Goal: Communication & Community: Answer question/provide support

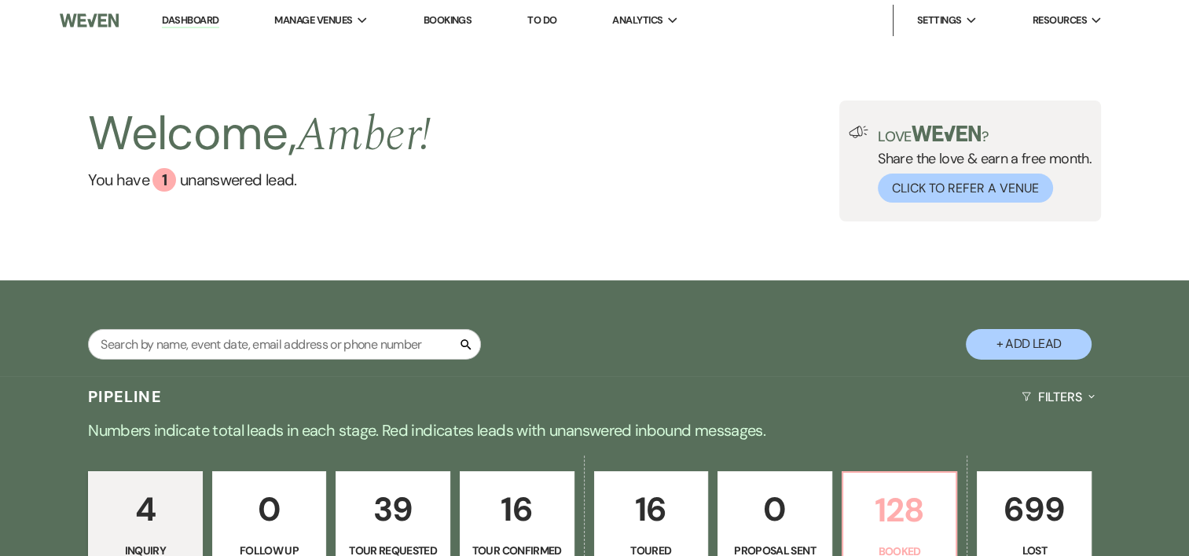
click at [891, 522] on p "128" at bounding box center [900, 510] width 94 height 53
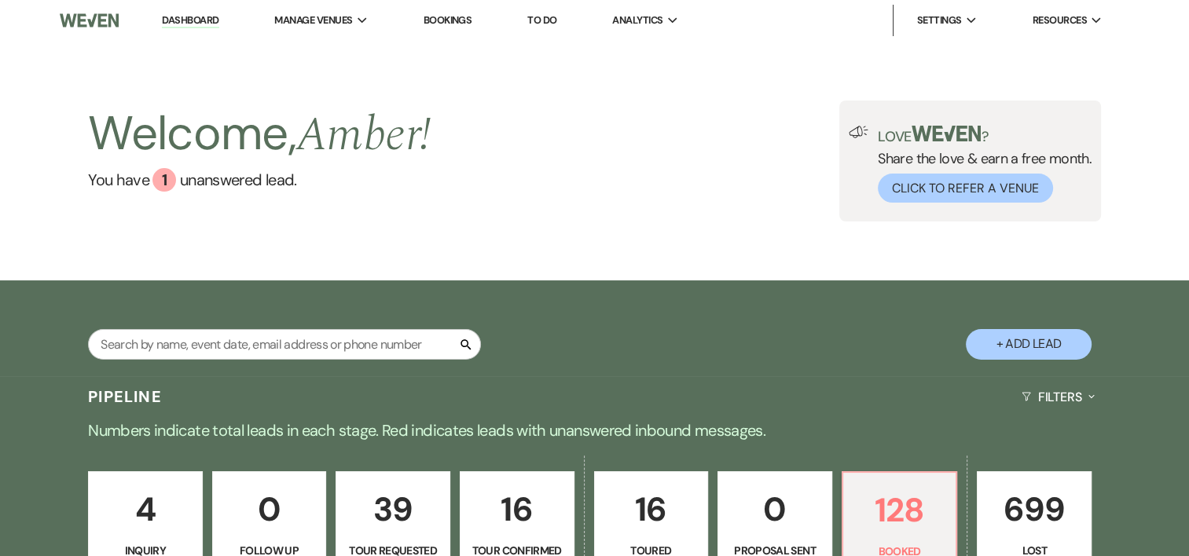
scroll to position [486, 0]
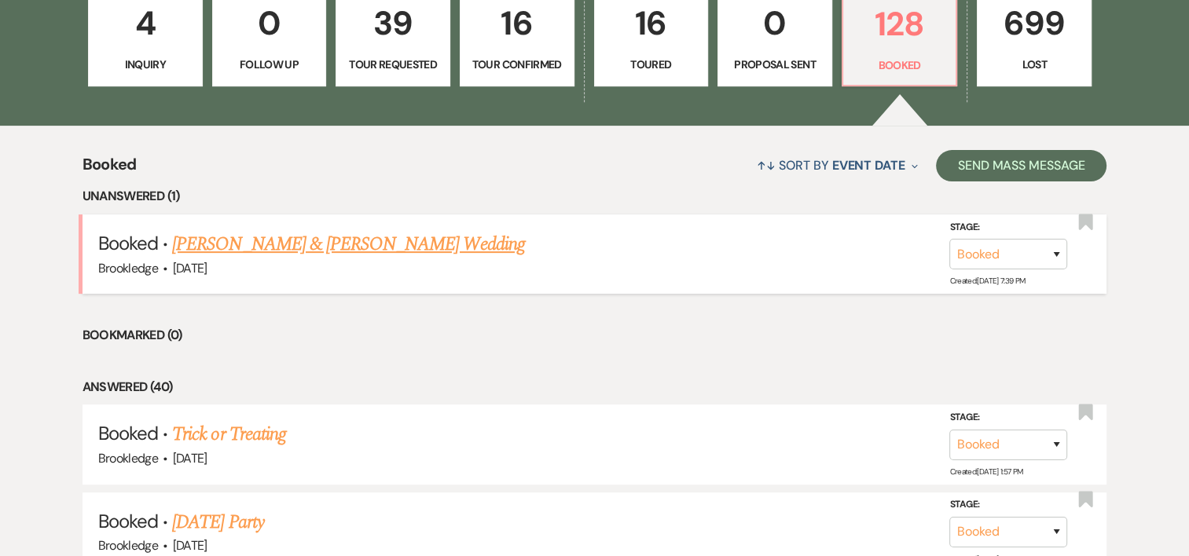
click at [395, 236] on link "[PERSON_NAME] & [PERSON_NAME] Wedding" at bounding box center [348, 244] width 352 height 28
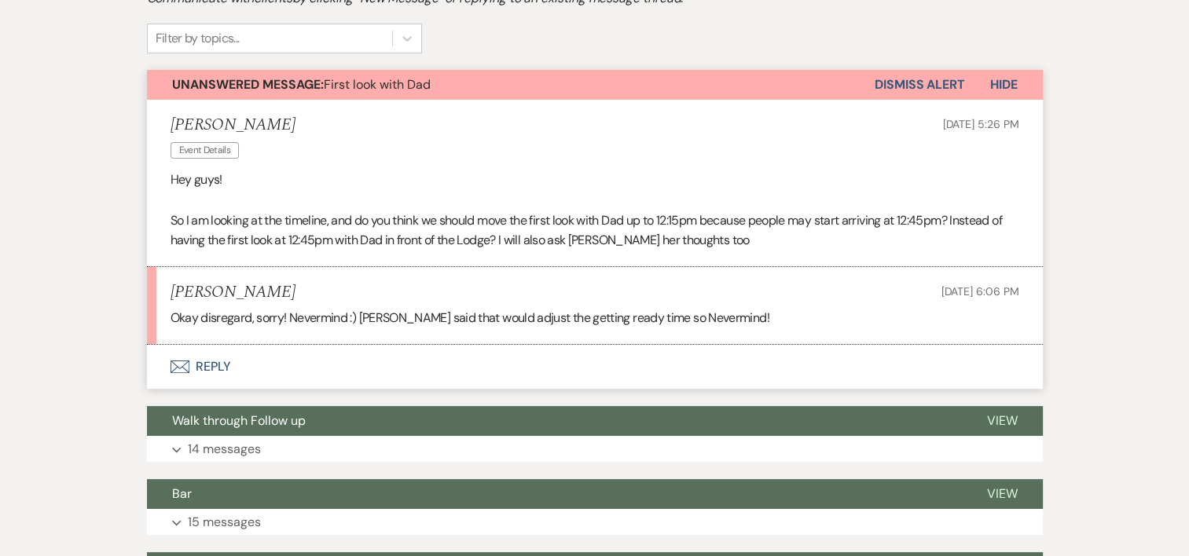
scroll to position [382, 0]
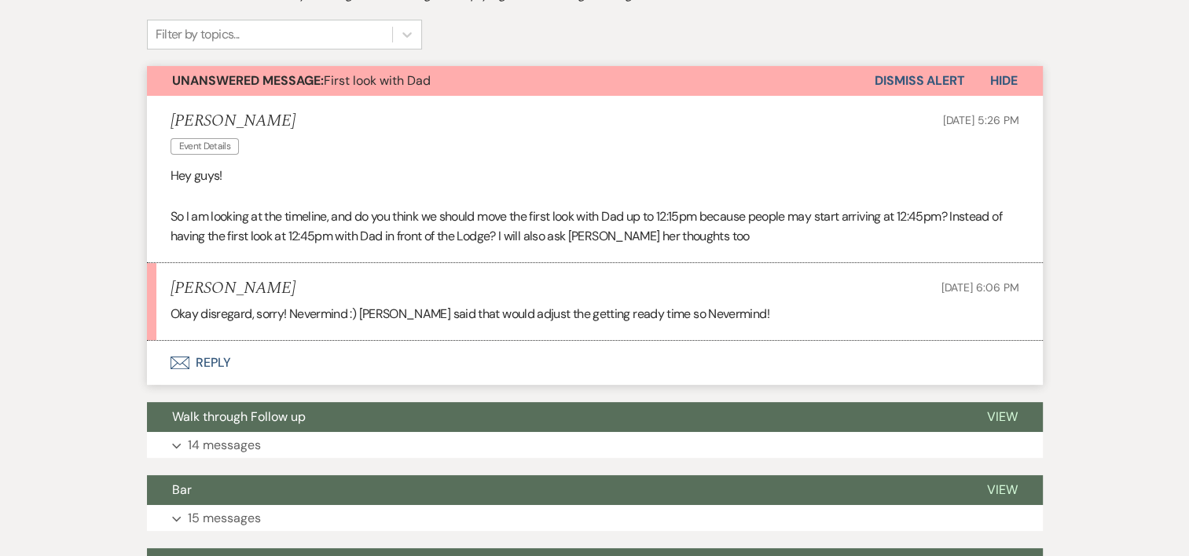
click at [191, 361] on button "Envelope Reply" at bounding box center [595, 363] width 896 height 44
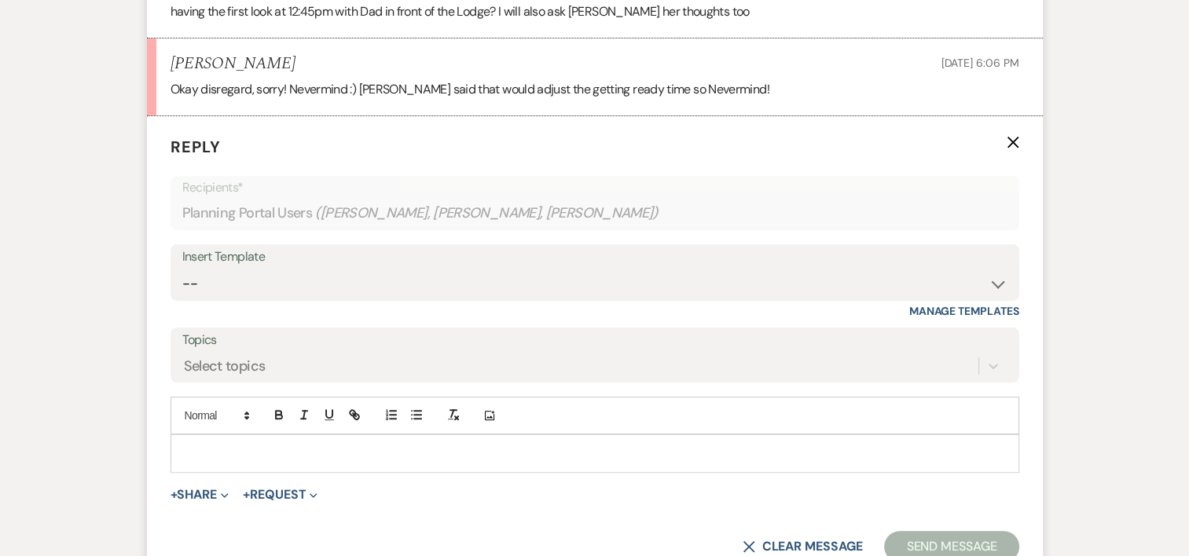
scroll to position [618, 0]
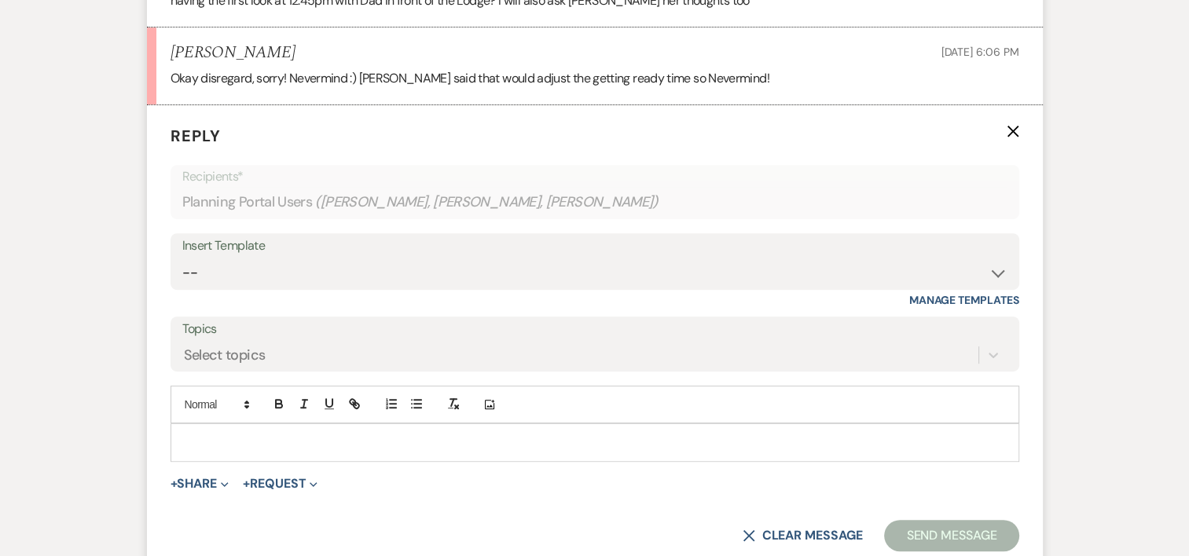
click at [453, 435] on p at bounding box center [595, 442] width 824 height 17
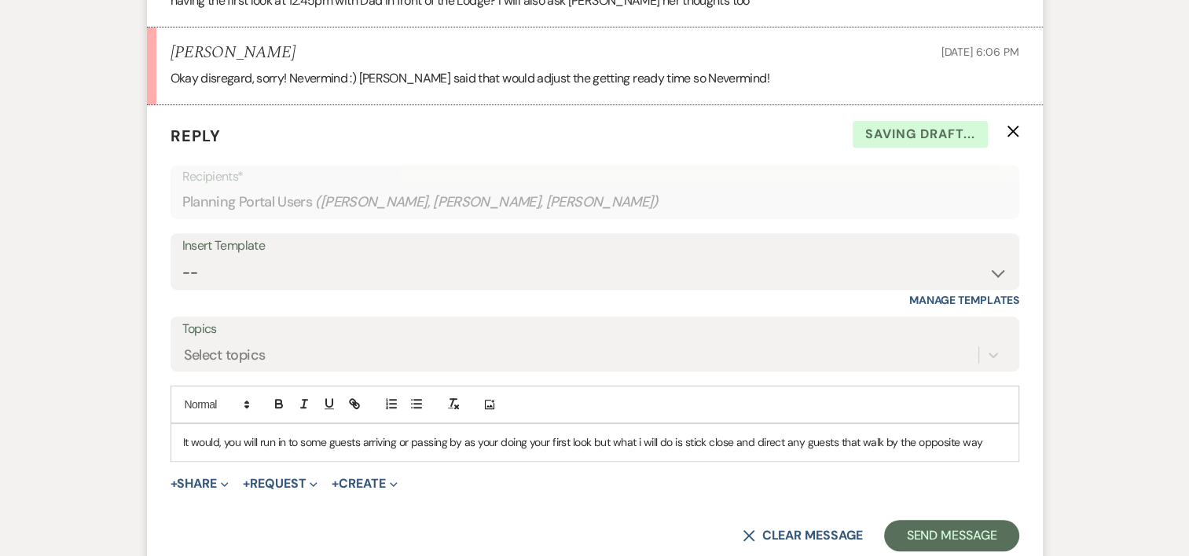
click at [258, 440] on p "It would, you will run in to some guests arriving or passing by as your doing y…" at bounding box center [595, 442] width 824 height 17
click at [1011, 446] on div "It would, you might run into some guests arriving or passing by as you're doing…" at bounding box center [594, 442] width 847 height 36
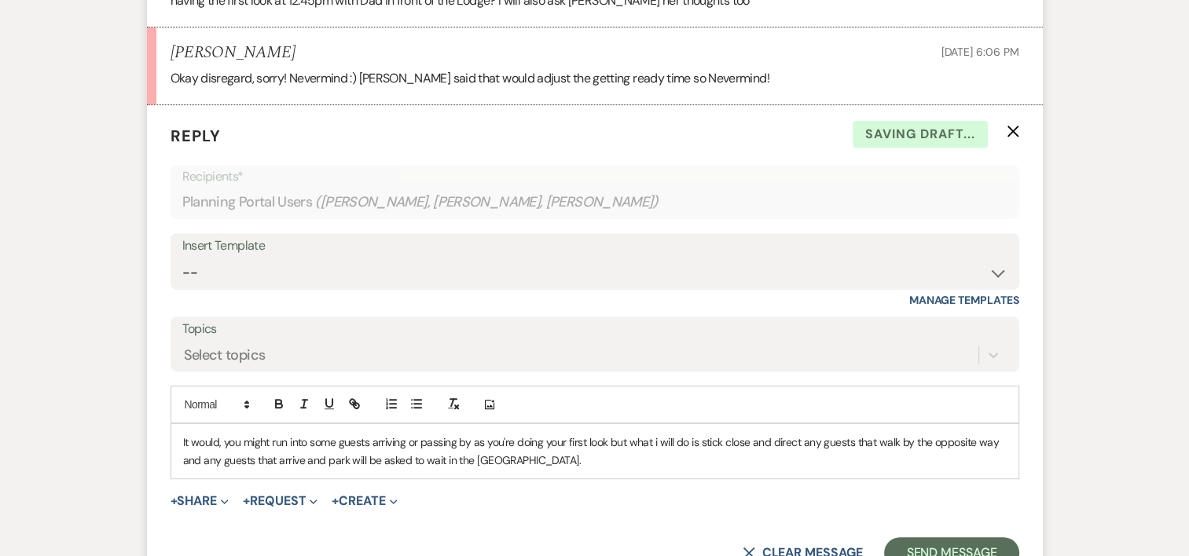
click at [585, 469] on div "It would, you might run into some guests arriving or passing by as you're doing…" at bounding box center [594, 451] width 847 height 54
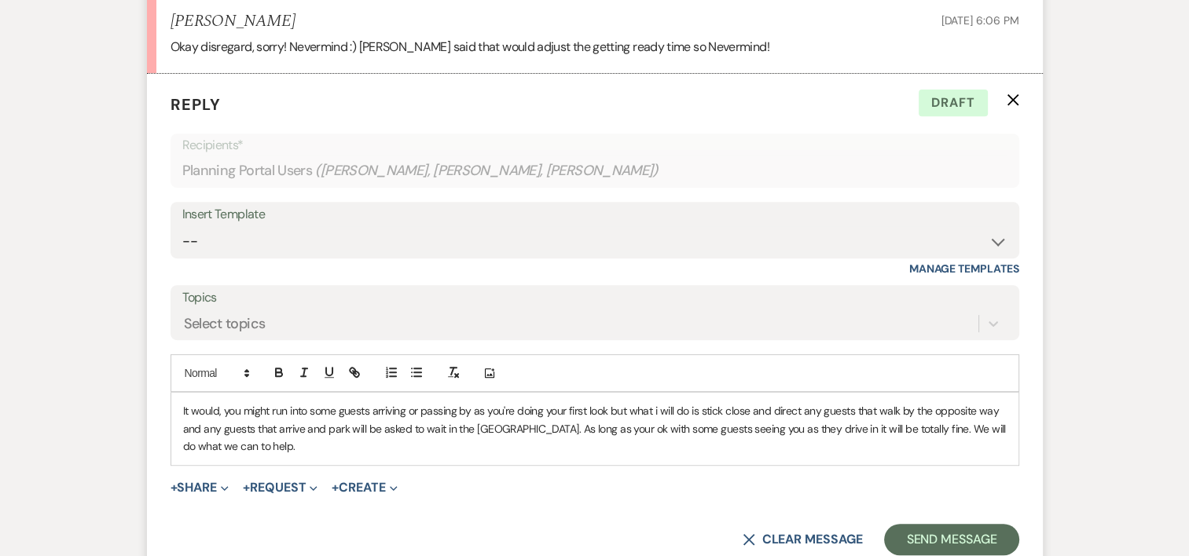
scroll to position [673, 0]
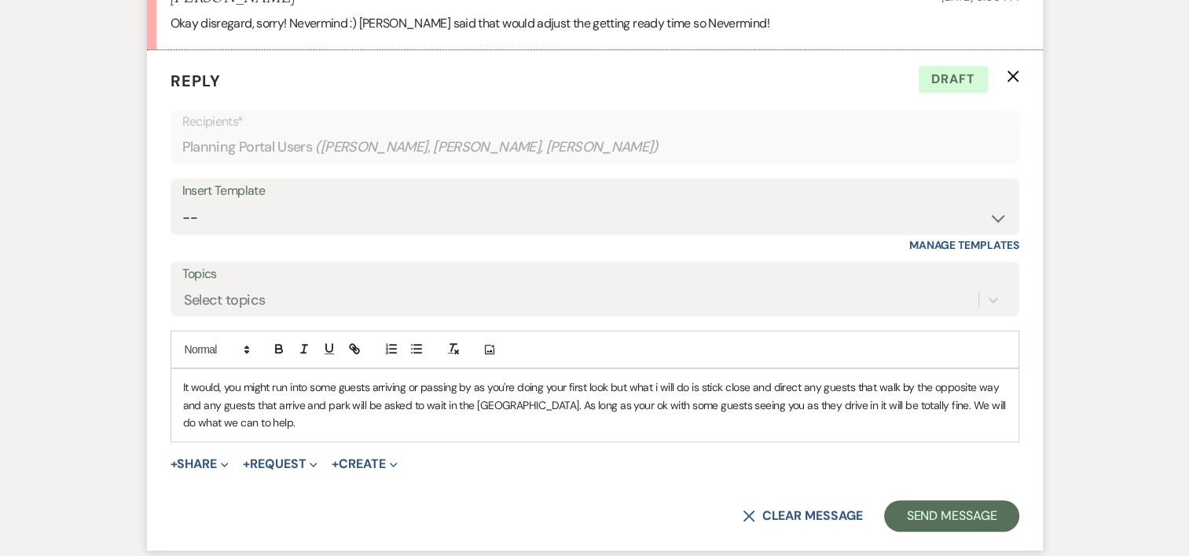
click at [218, 384] on p "It would, you might run into some guests arriving or passing by as you're doing…" at bounding box center [595, 405] width 824 height 53
click at [492, 416] on p "It would mess with your getting ready times, you might run into some guests arr…" at bounding box center [595, 405] width 824 height 53
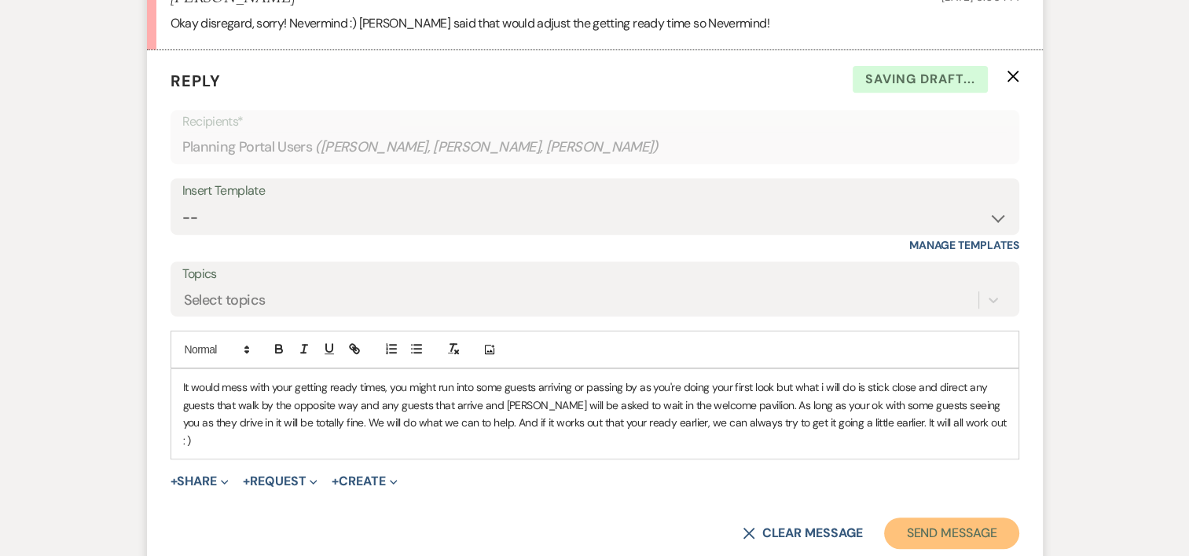
click at [943, 518] on button "Send Message" at bounding box center [951, 533] width 134 height 31
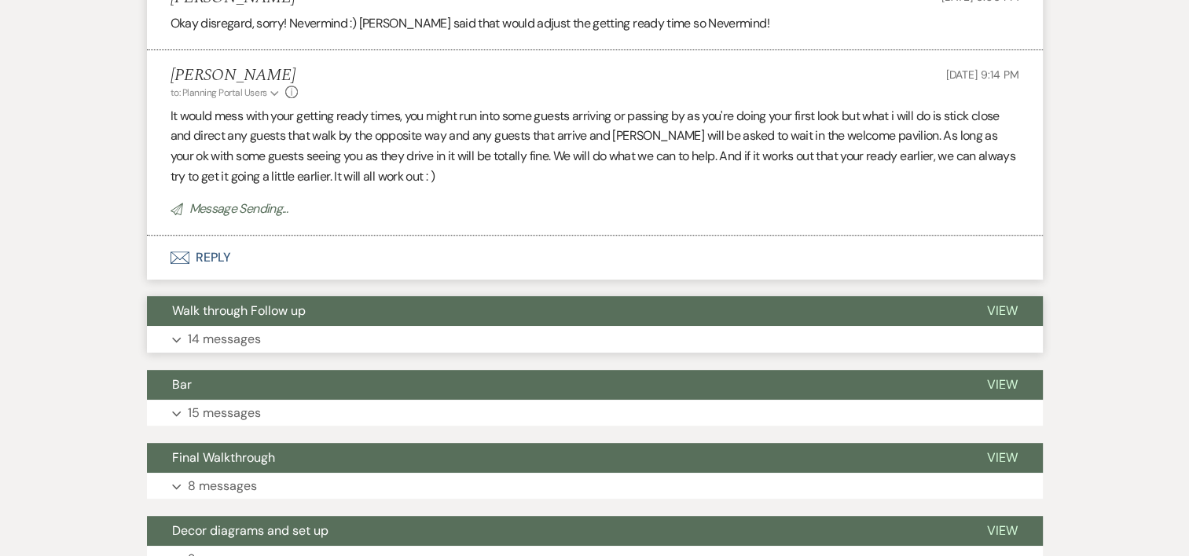
click at [210, 337] on p "14 messages" at bounding box center [224, 339] width 73 height 20
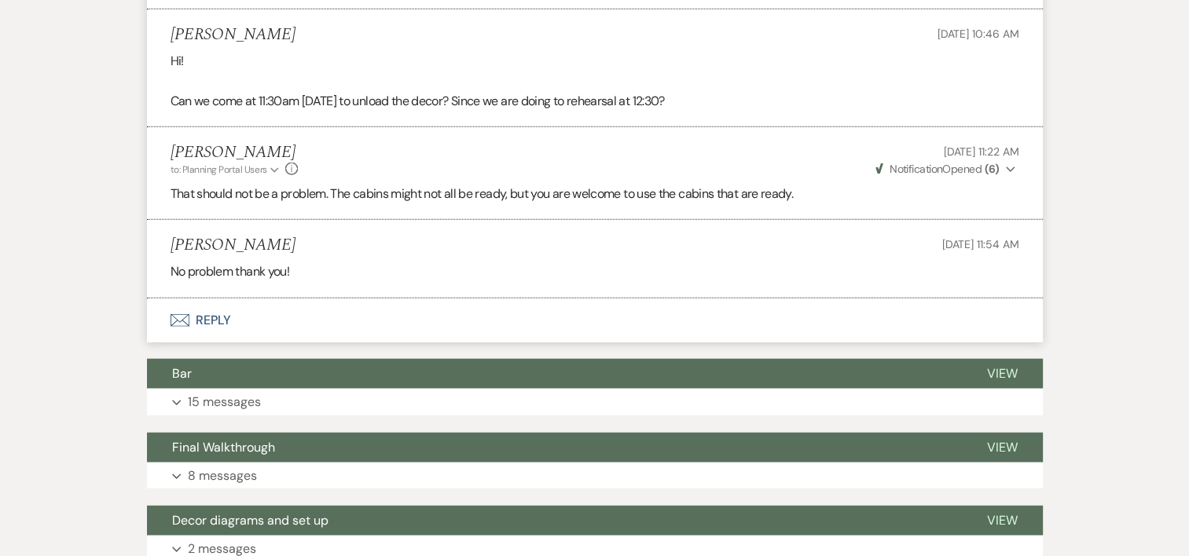
scroll to position [3702, 0]
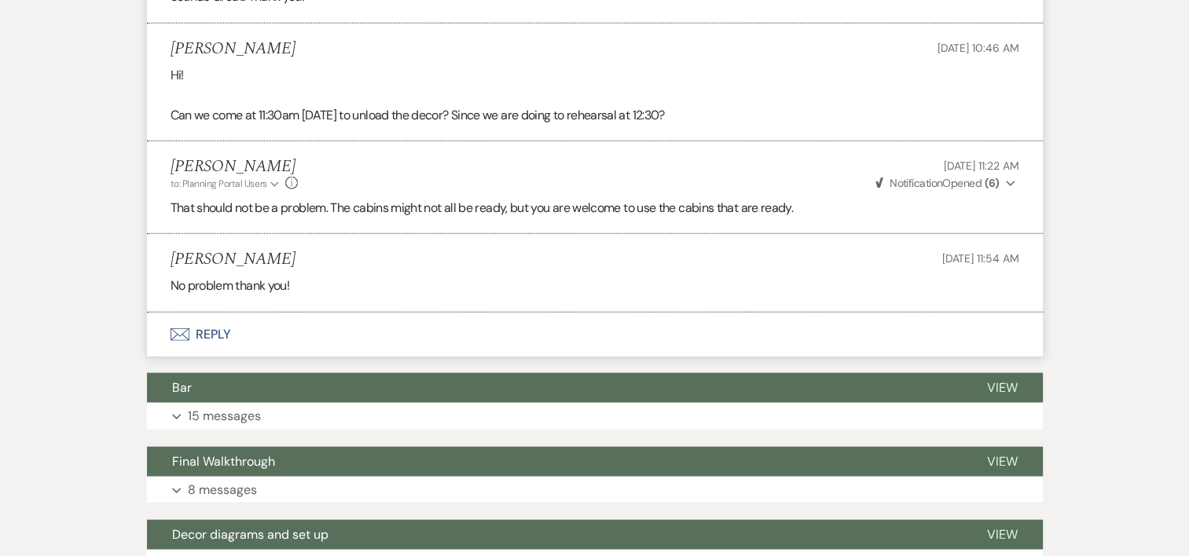
click at [213, 313] on button "Envelope Reply" at bounding box center [595, 335] width 896 height 44
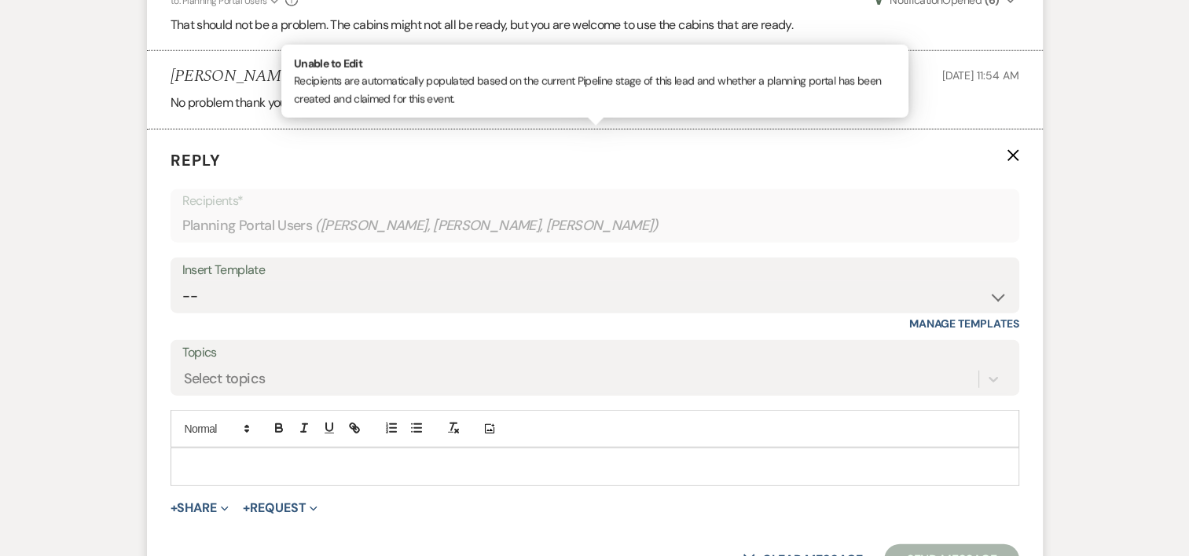
scroll to position [3904, 0]
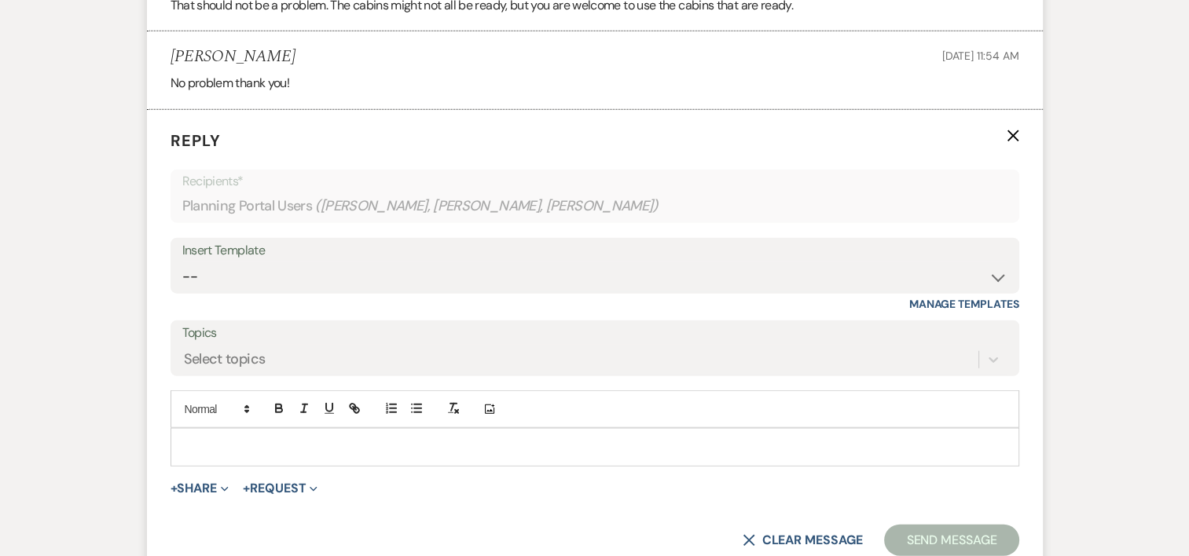
click at [217, 439] on p at bounding box center [595, 447] width 824 height 17
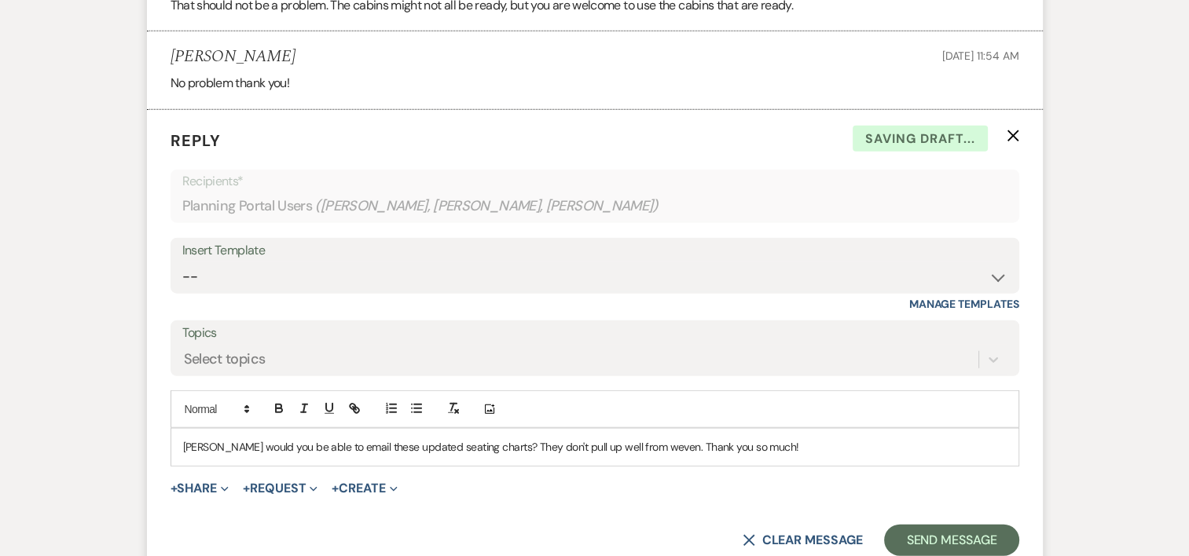
click at [838, 439] on p "[PERSON_NAME] would you be able to email these updated seating charts? They don…" at bounding box center [595, 447] width 824 height 17
click at [973, 525] on button "Send Message" at bounding box center [951, 540] width 134 height 31
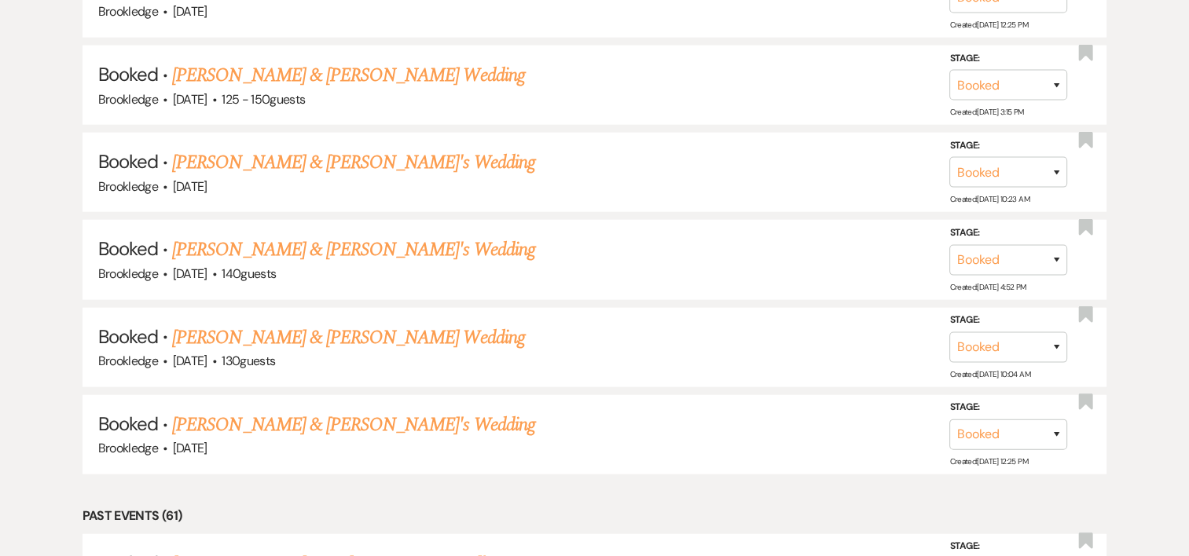
scroll to position [486, 0]
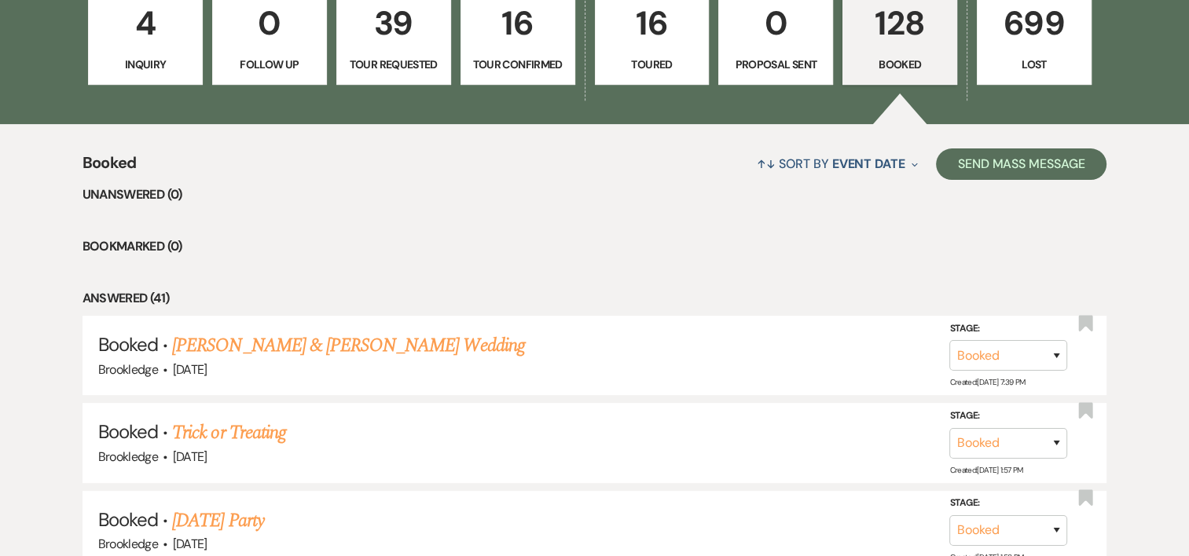
click at [138, 72] on p "Inquiry" at bounding box center [145, 64] width 94 height 17
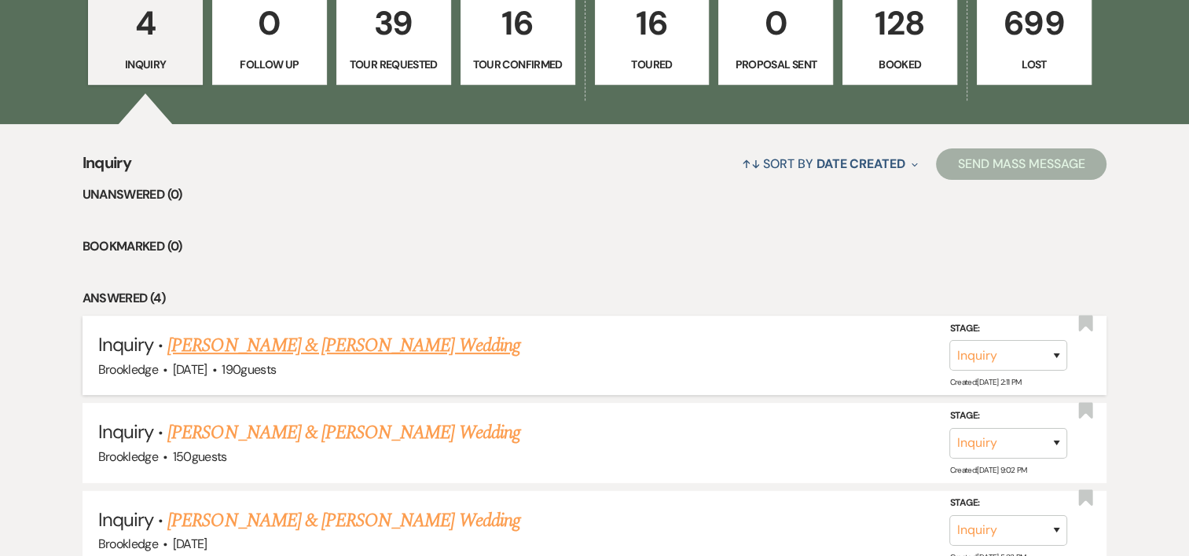
click at [260, 356] on link "[PERSON_NAME] & [PERSON_NAME] Wedding" at bounding box center [343, 346] width 352 height 28
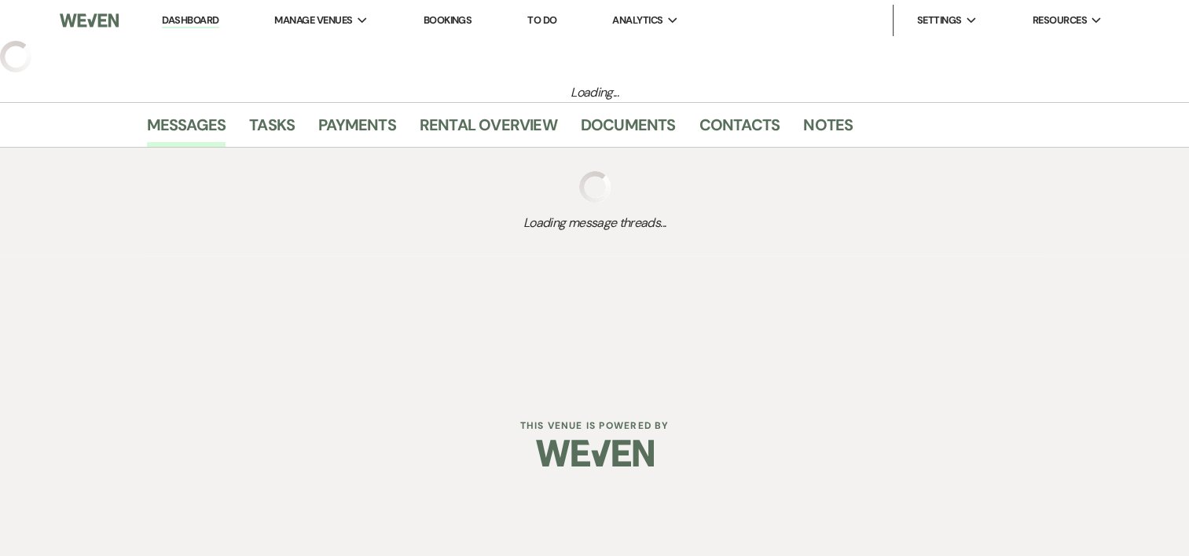
select select "5"
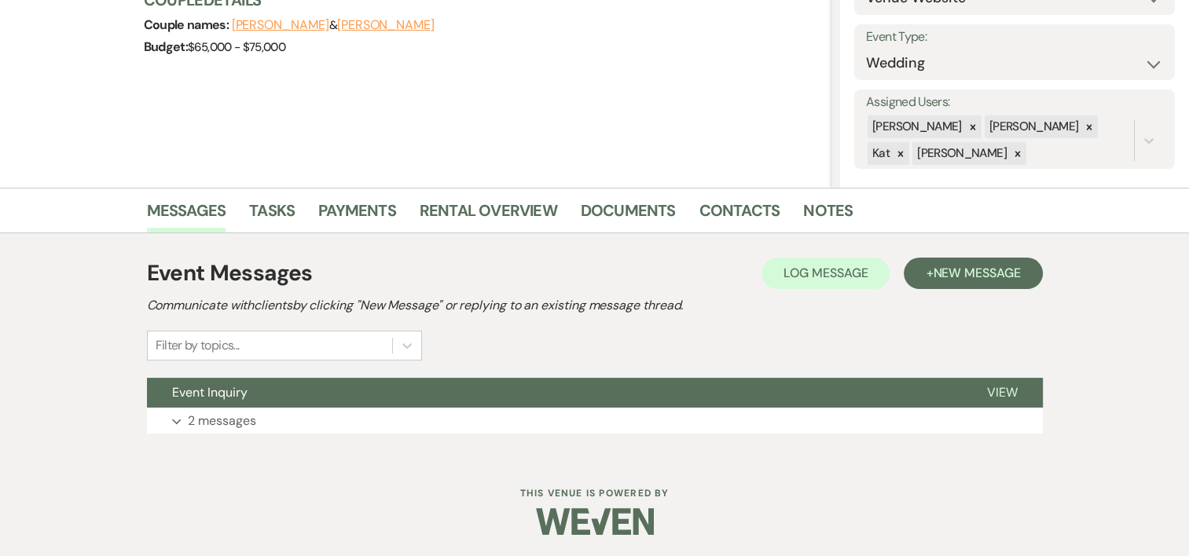
scroll to position [208, 0]
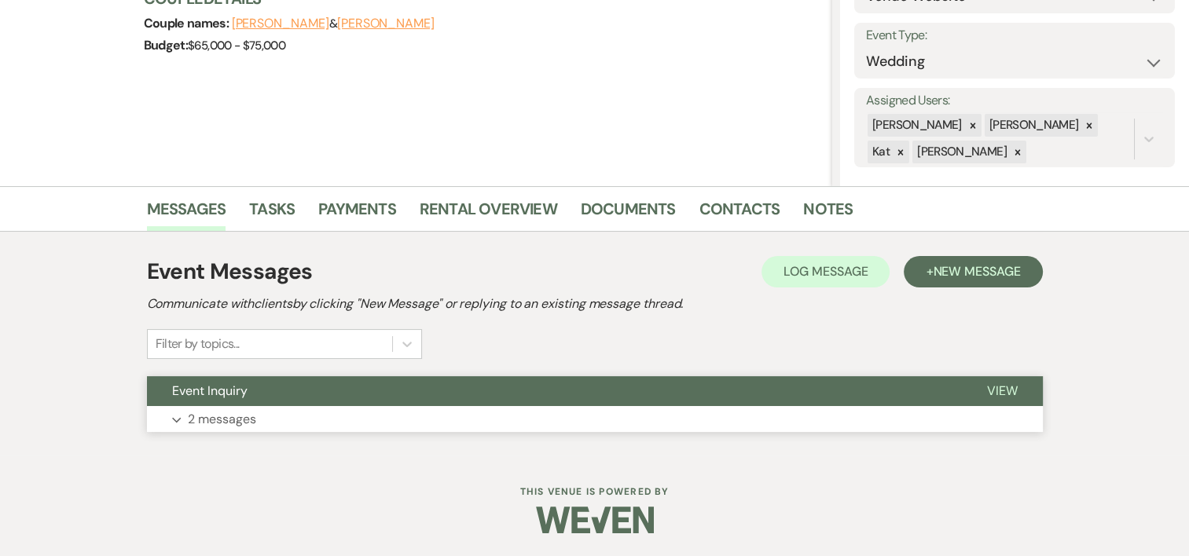
click at [209, 416] on p "2 messages" at bounding box center [222, 419] width 68 height 20
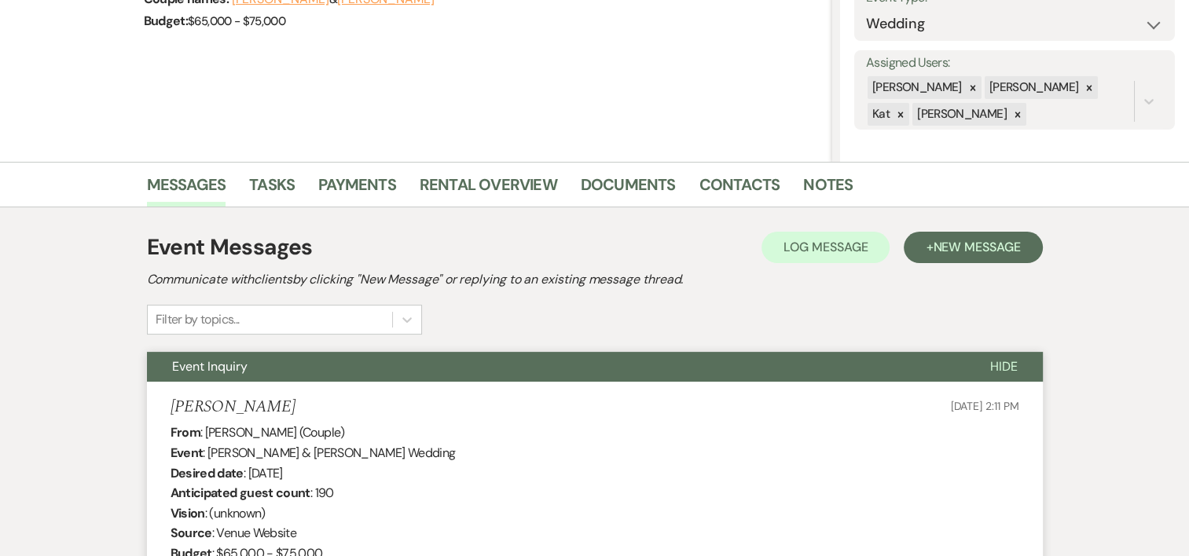
scroll to position [160, 0]
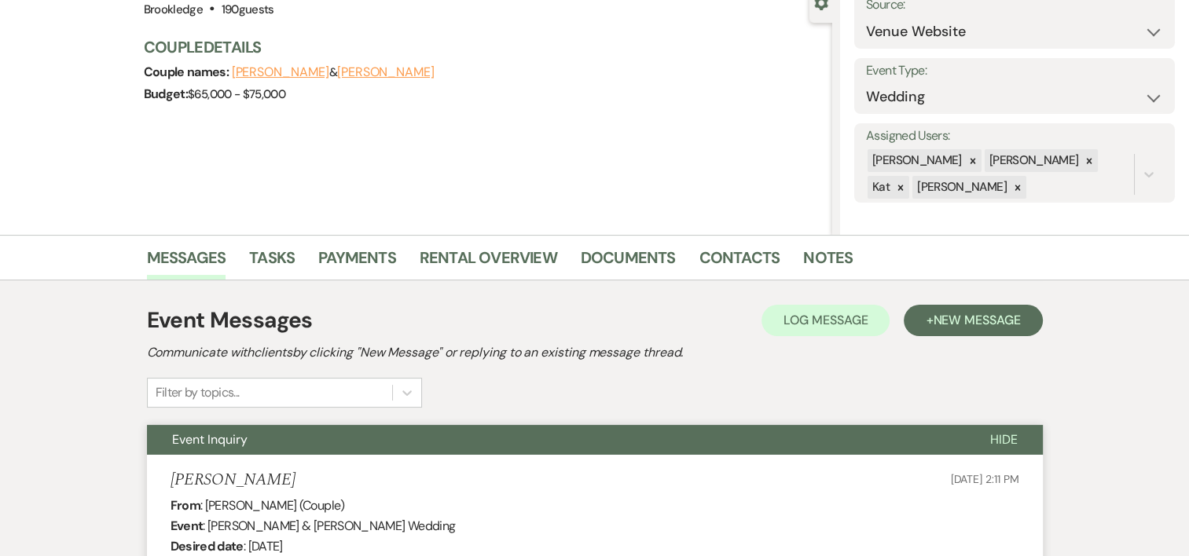
scroll to position [486, 0]
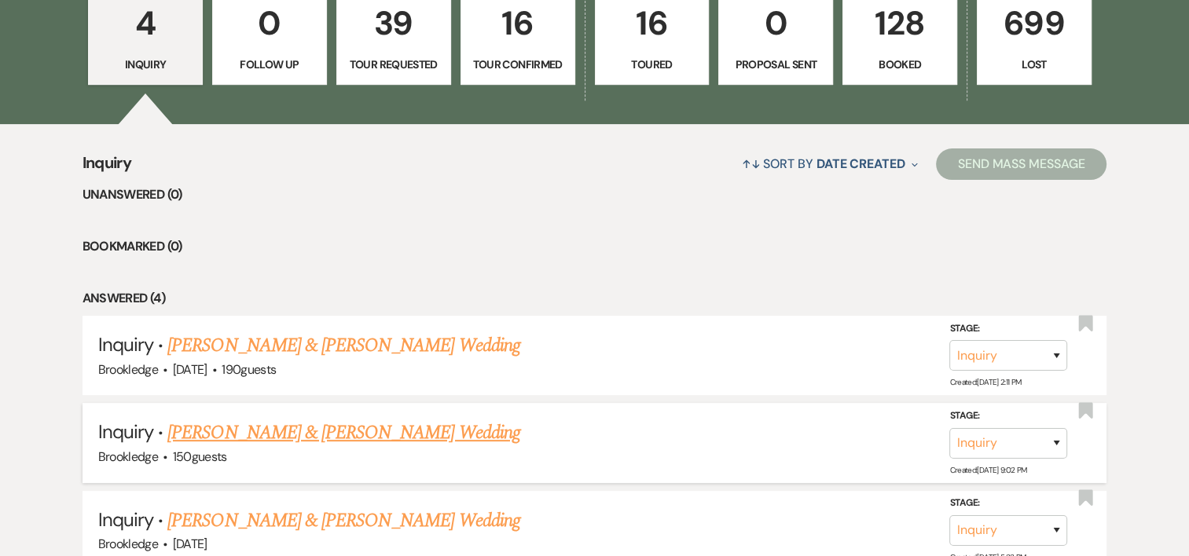
click at [264, 435] on link "[PERSON_NAME] & [PERSON_NAME] Wedding" at bounding box center [343, 433] width 352 height 28
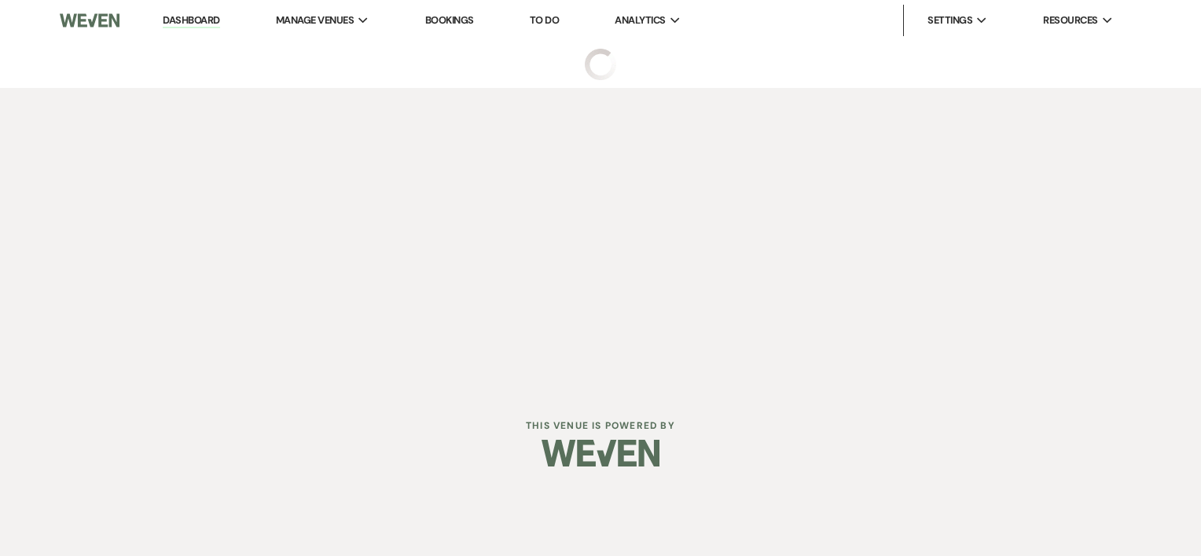
select select "5"
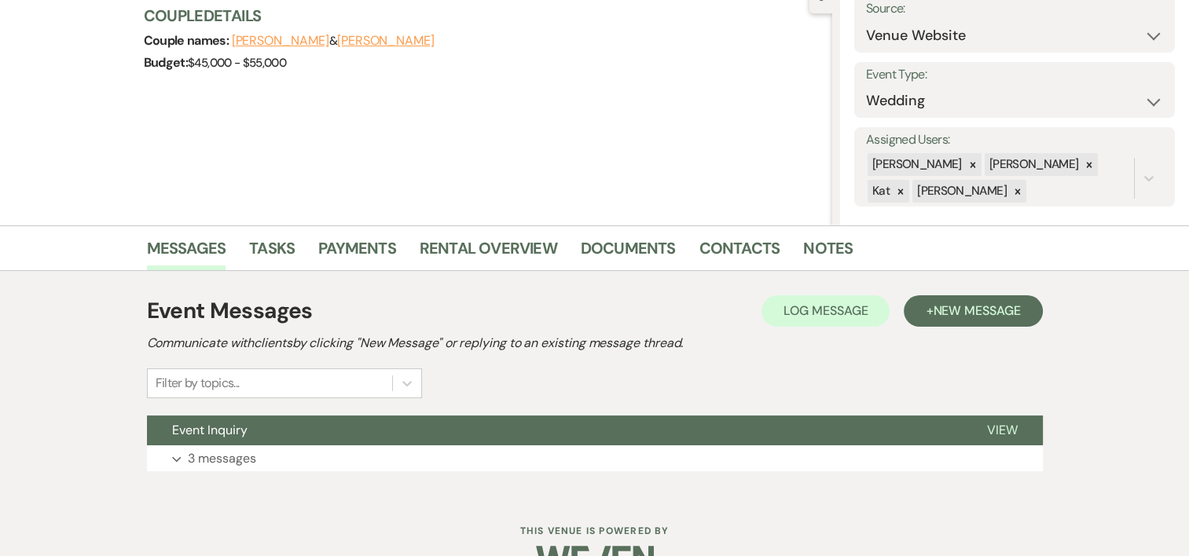
scroll to position [208, 0]
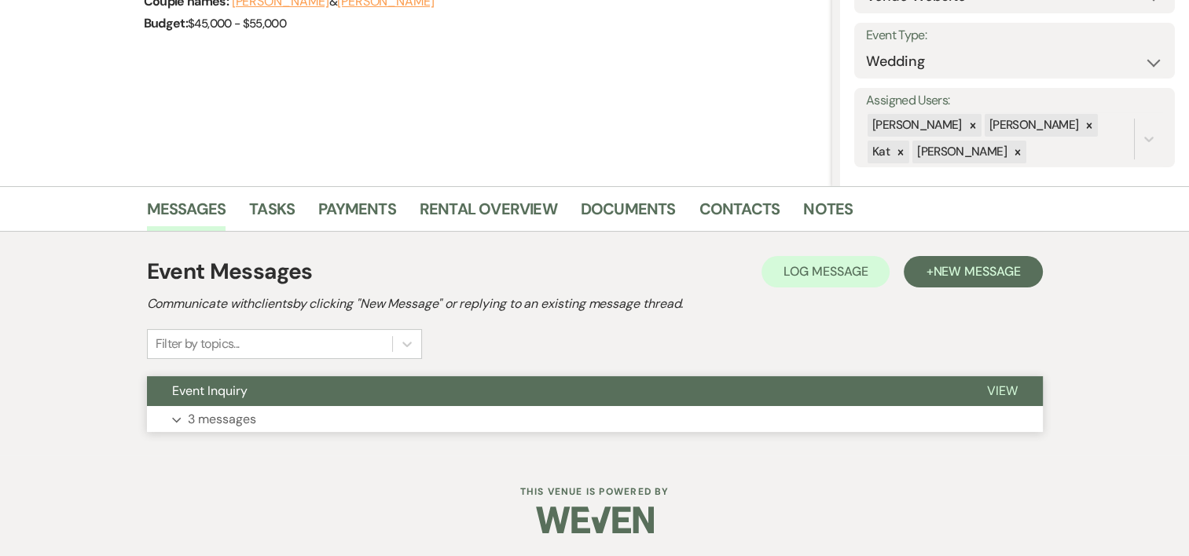
click at [205, 415] on p "3 messages" at bounding box center [222, 419] width 68 height 20
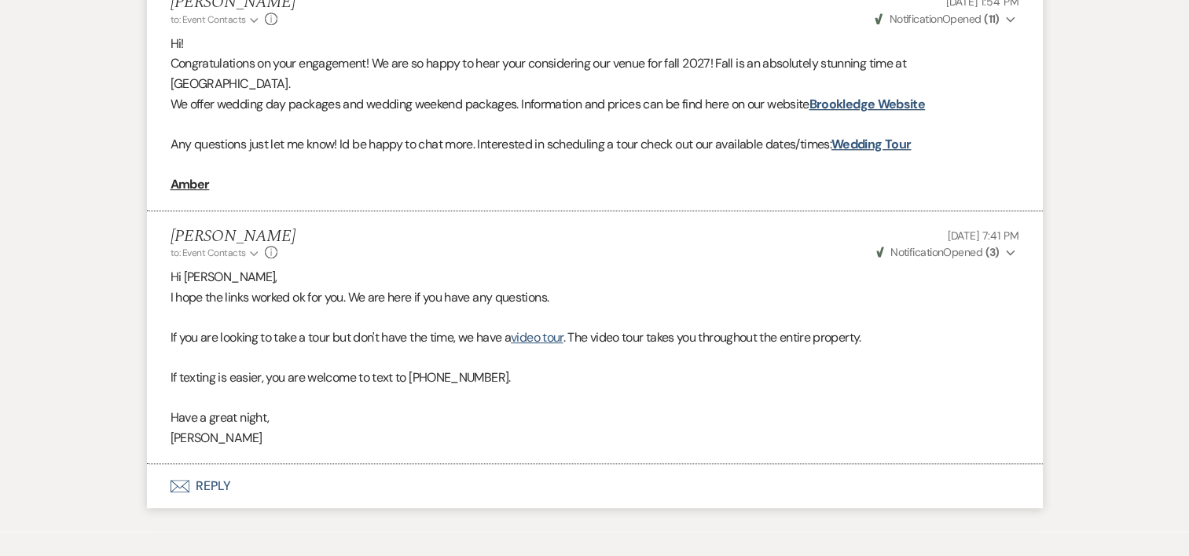
scroll to position [992, 0]
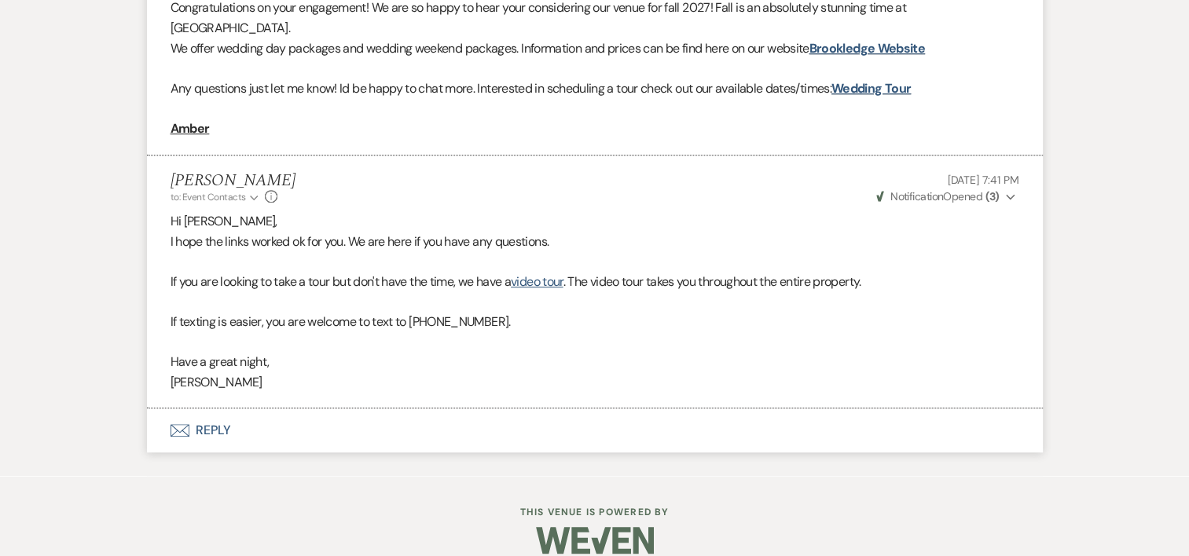
scroll to position [486, 0]
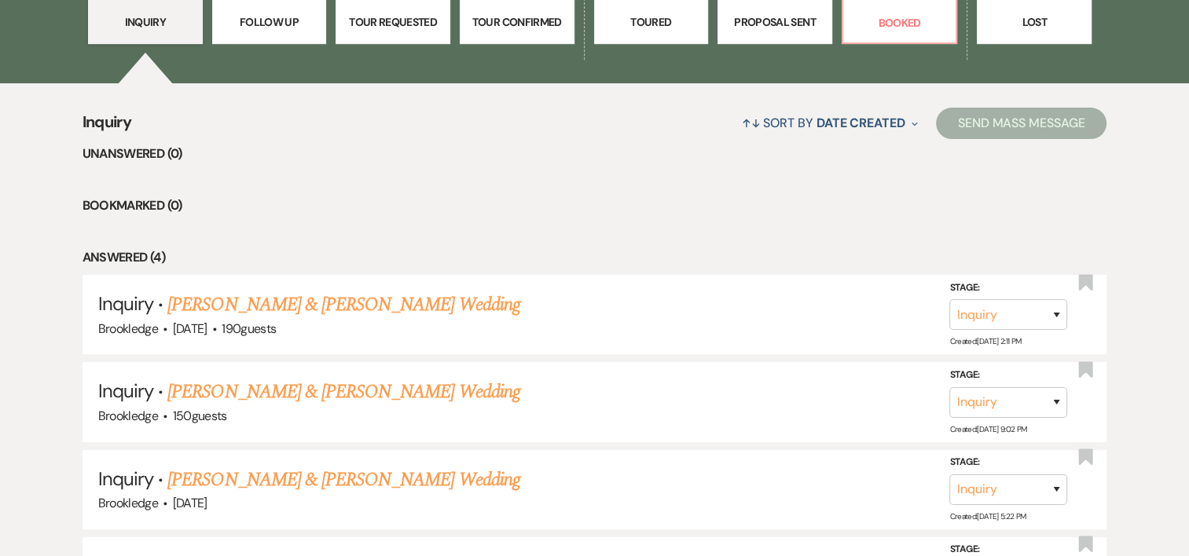
scroll to position [541, 0]
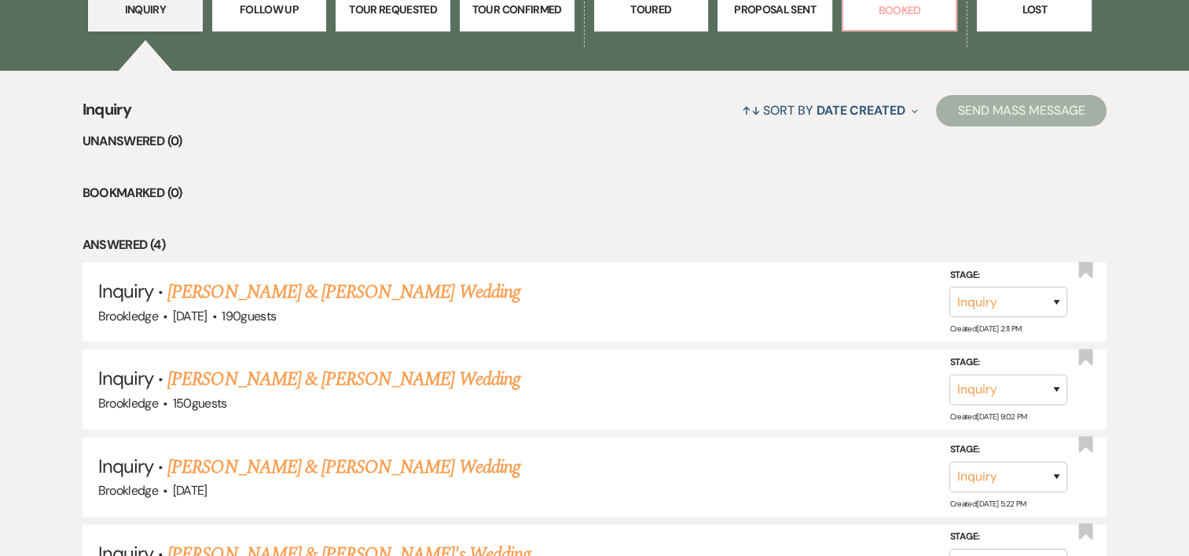
click at [905, 9] on p "Booked" at bounding box center [900, 10] width 94 height 17
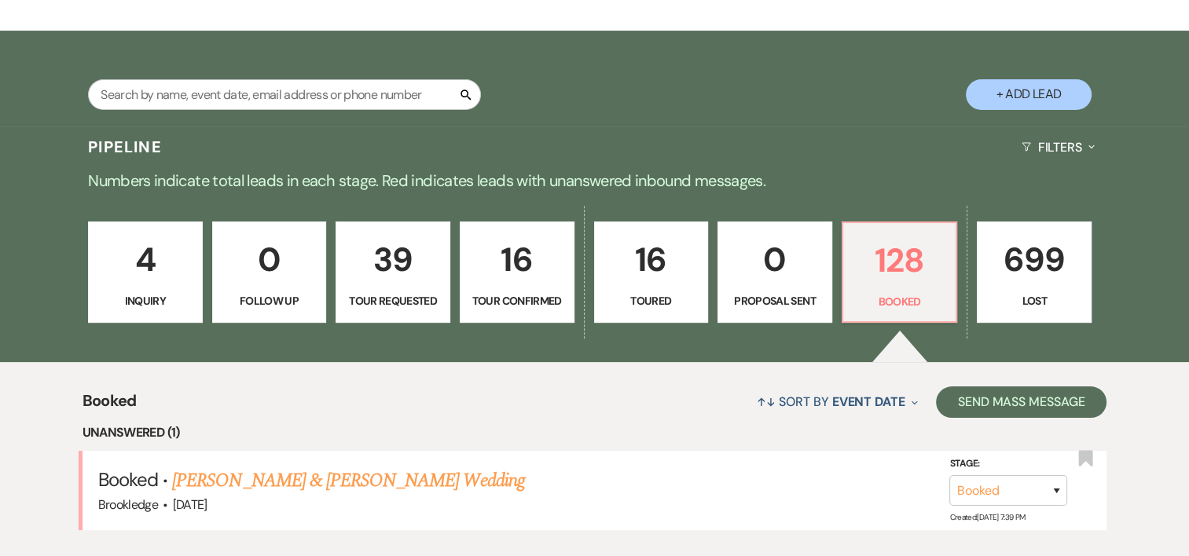
scroll to position [541, 0]
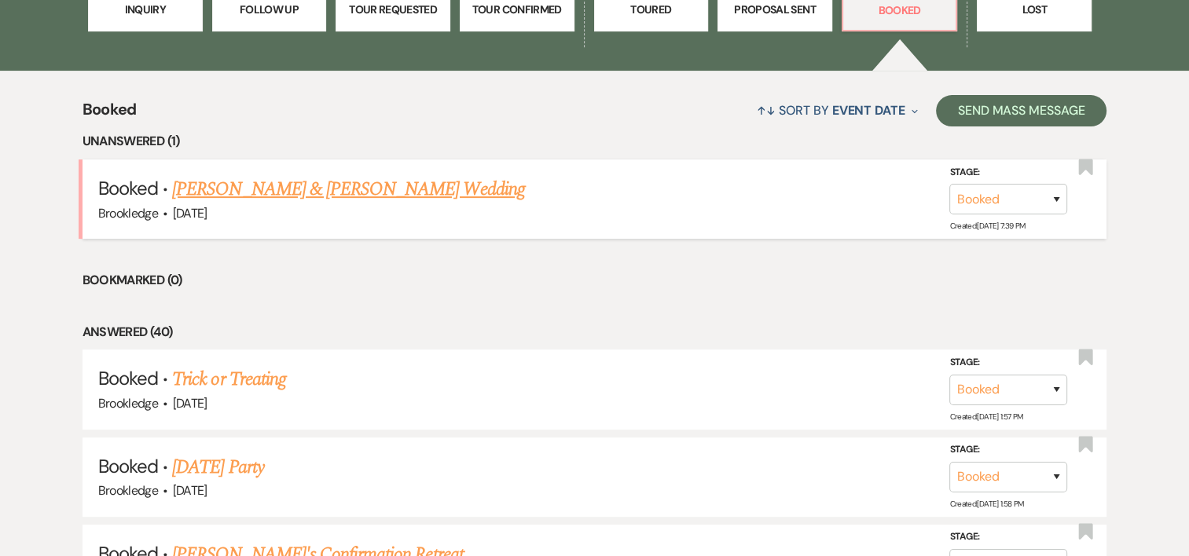
click at [369, 193] on link "[PERSON_NAME] & [PERSON_NAME] Wedding" at bounding box center [348, 189] width 352 height 28
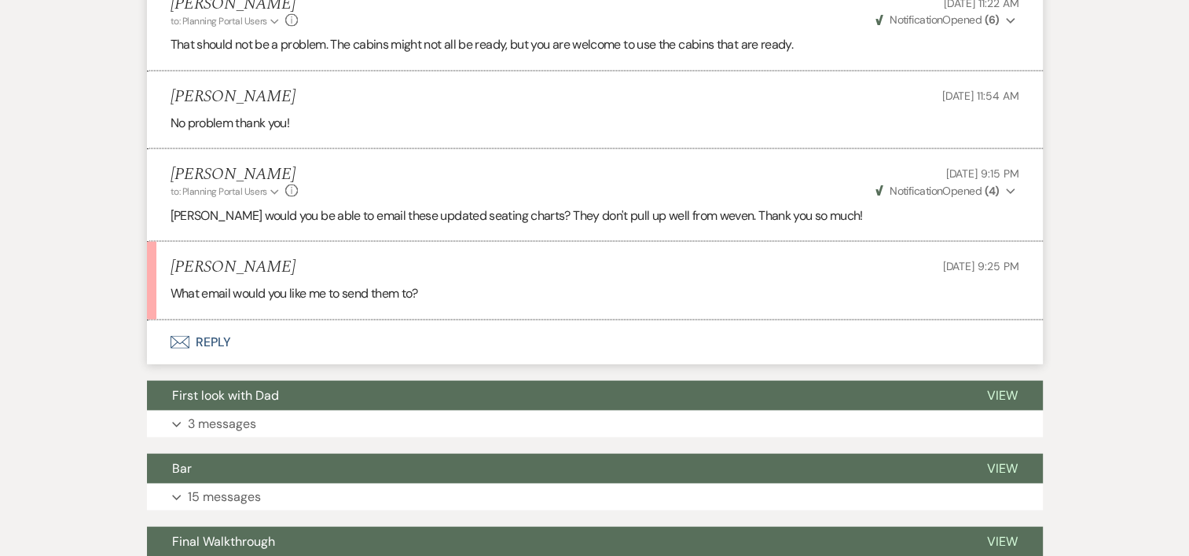
scroll to position [3383, 0]
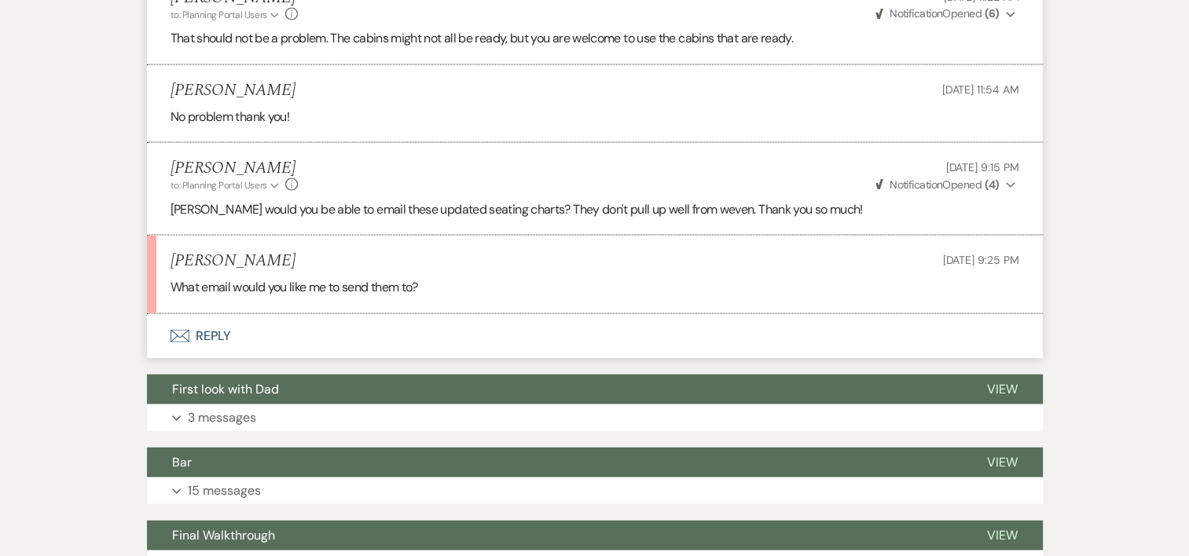
click at [237, 314] on button "Envelope Reply" at bounding box center [595, 336] width 896 height 44
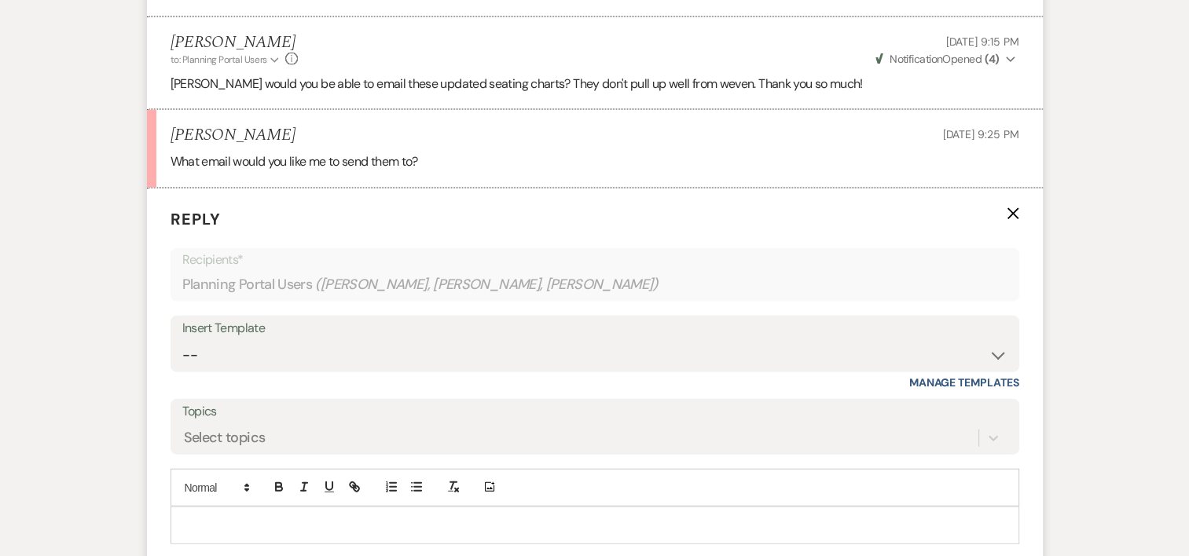
scroll to position [3518, 0]
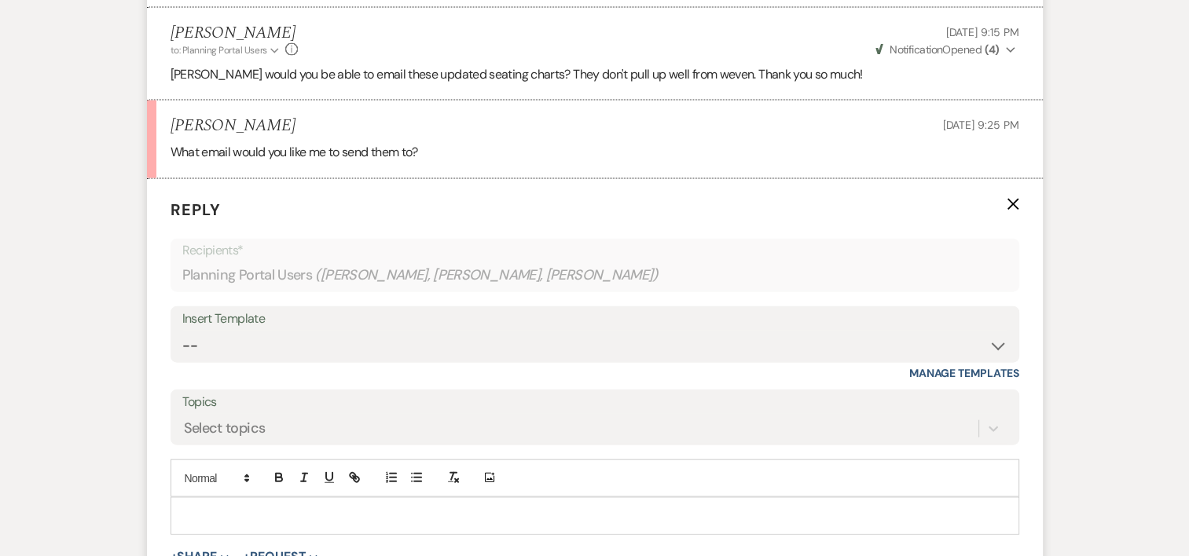
click at [248, 498] on div at bounding box center [594, 516] width 847 height 36
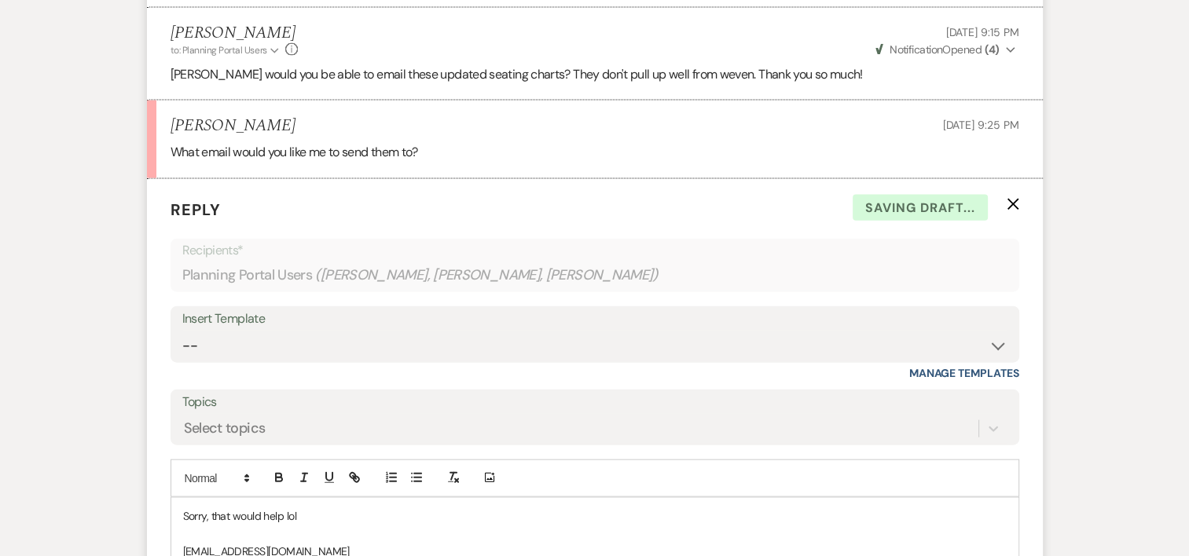
click at [332, 508] on p "Sorry, that would help lol" at bounding box center [595, 516] width 824 height 17
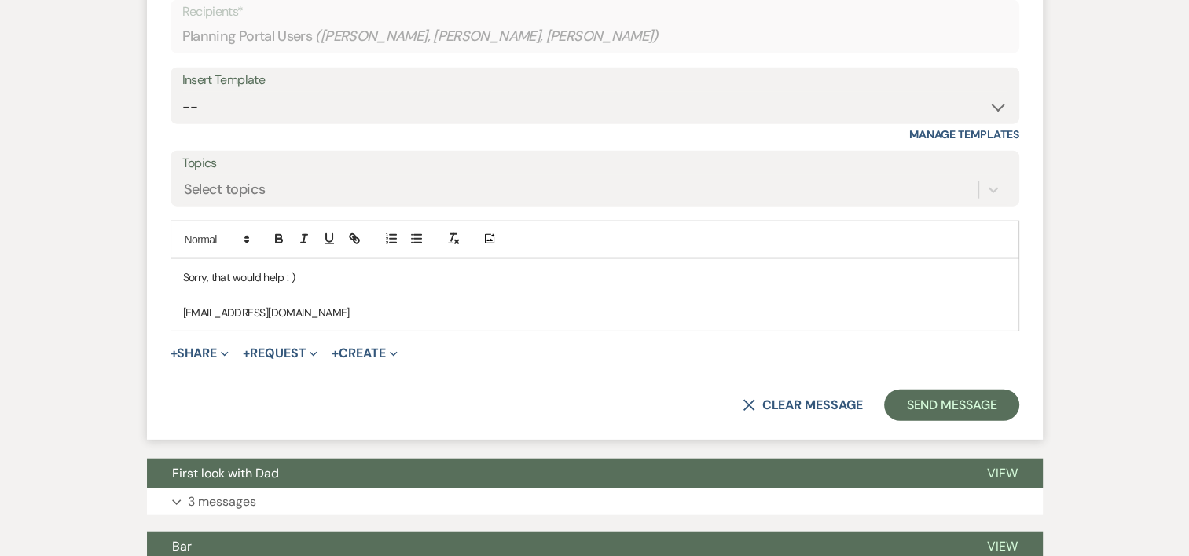
scroll to position [3719, 0]
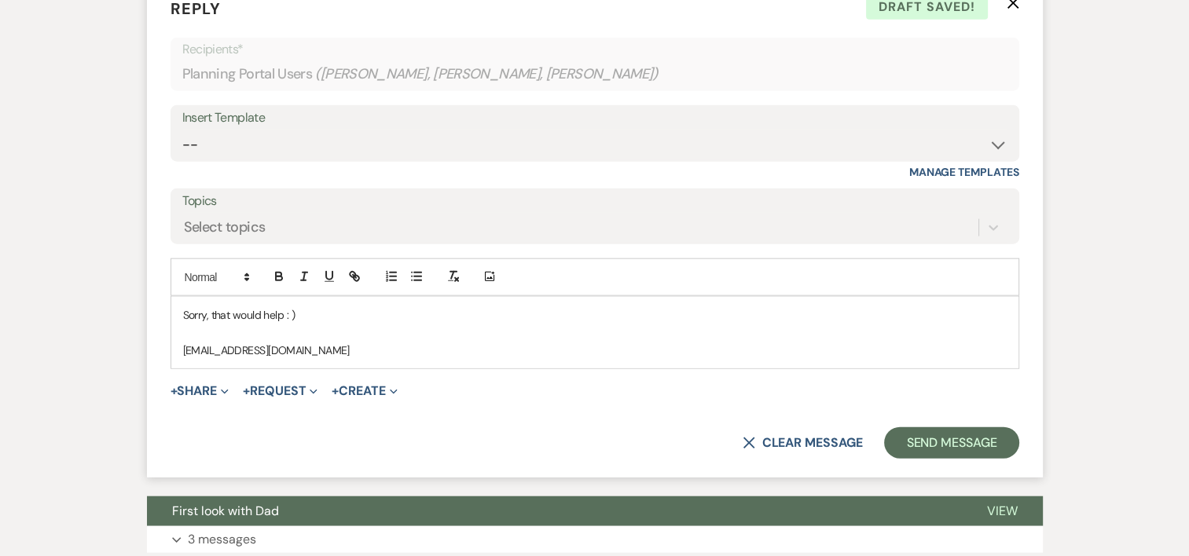
click at [462, 342] on p "Brookledgeeventcoordinator@gmail.com" at bounding box center [595, 350] width 824 height 17
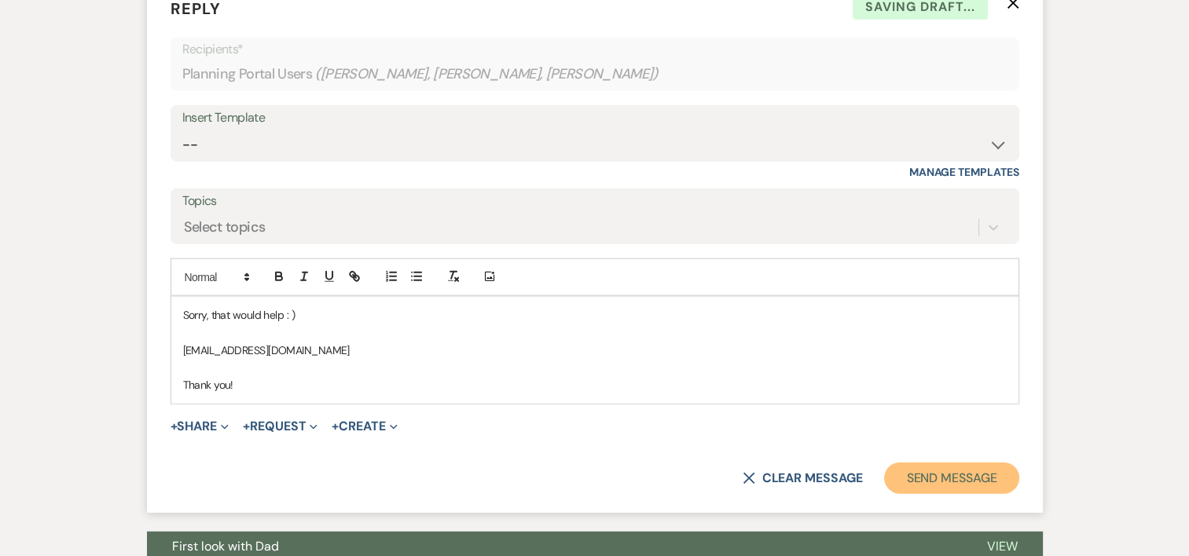
click at [942, 463] on button "Send Message" at bounding box center [951, 478] width 134 height 31
